Goal: Information Seeking & Learning: Learn about a topic

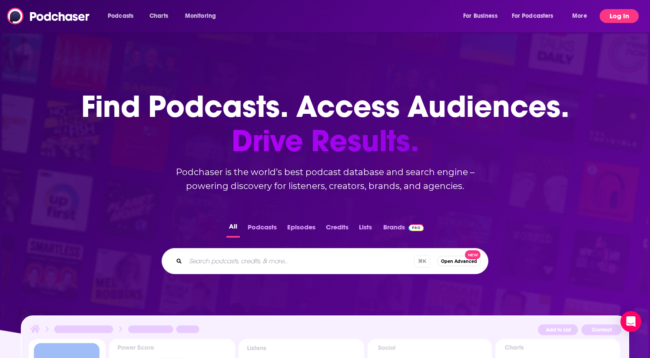
click at [621, 19] on button "Log In" at bounding box center [619, 16] width 39 height 14
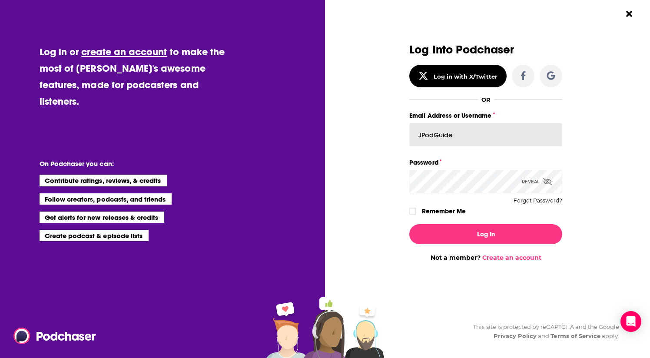
type input "JPodGuide"
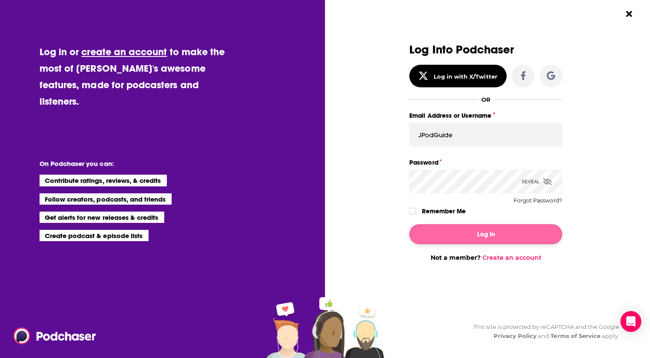
click at [449, 239] on button "Log In" at bounding box center [485, 234] width 153 height 20
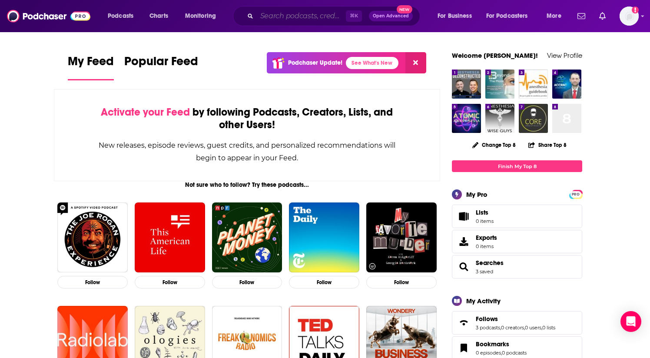
click at [303, 13] on input "Search podcasts, credits, & more..." at bounding box center [301, 16] width 89 height 14
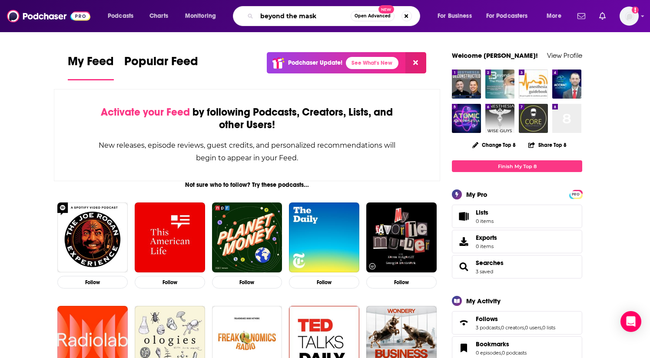
type input "beyond the mask"
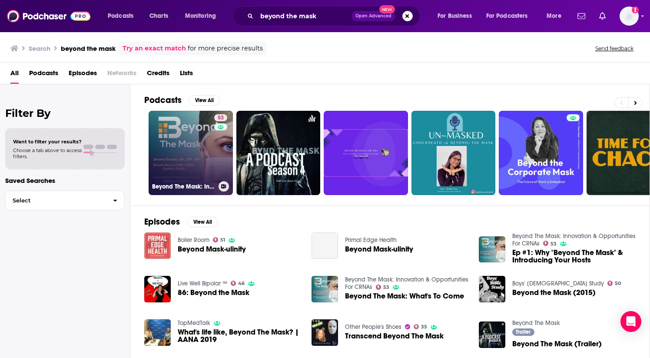
click at [182, 162] on link "53 Beyond The Mask: Innovation & Opportunities For CRNAs" at bounding box center [191, 153] width 84 height 84
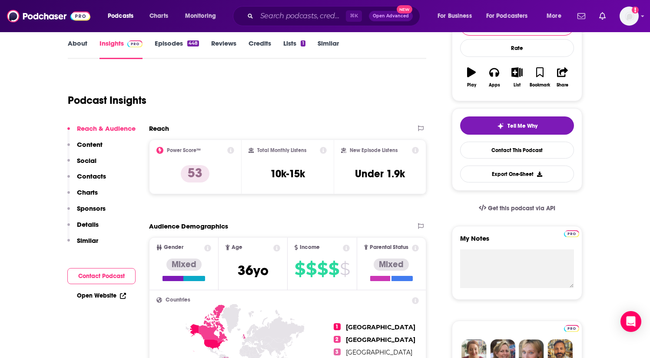
scroll to position [126, 0]
